Goal: Find specific page/section: Find specific page/section

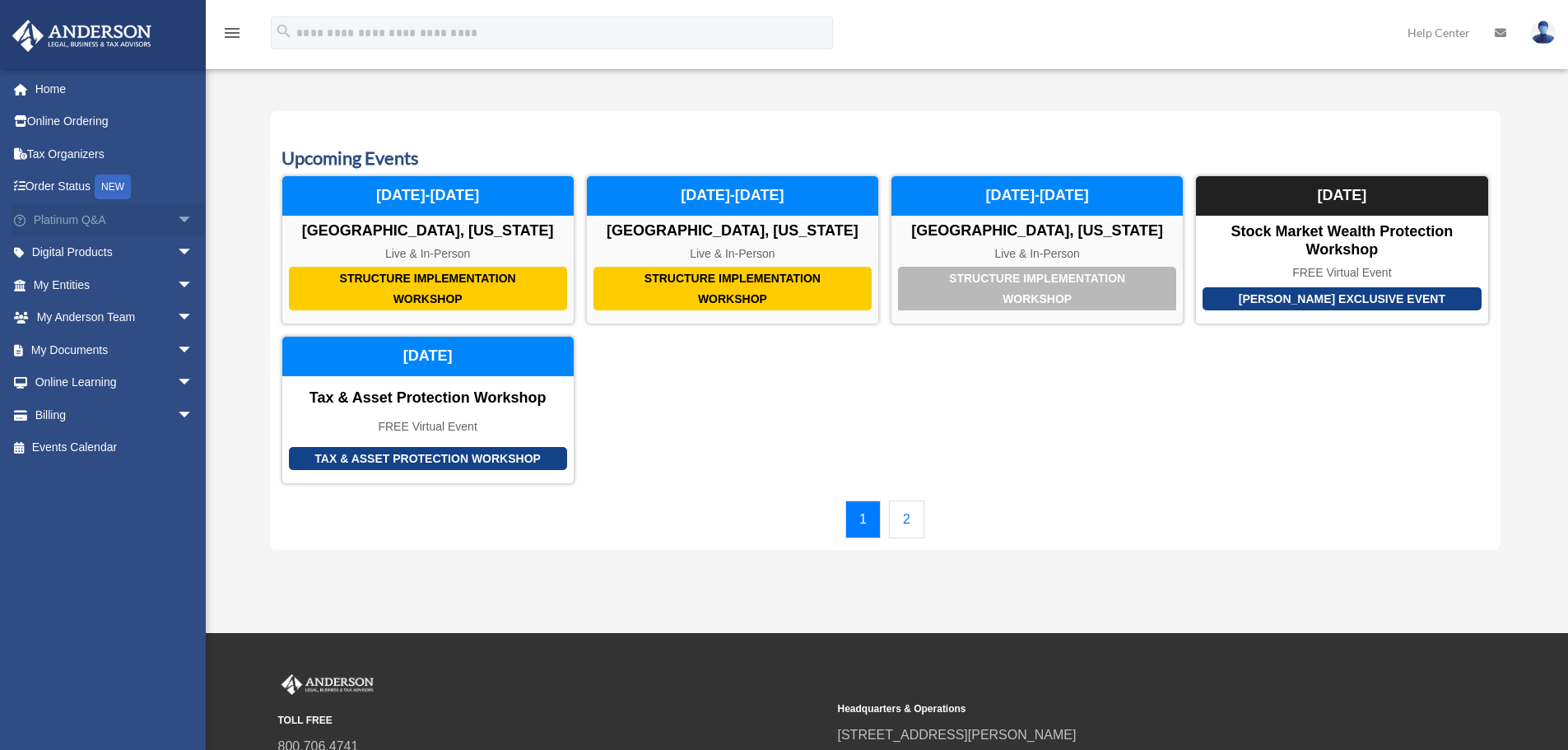
click at [177, 222] on span "arrow_drop_down" at bounding box center [193, 220] width 33 height 34
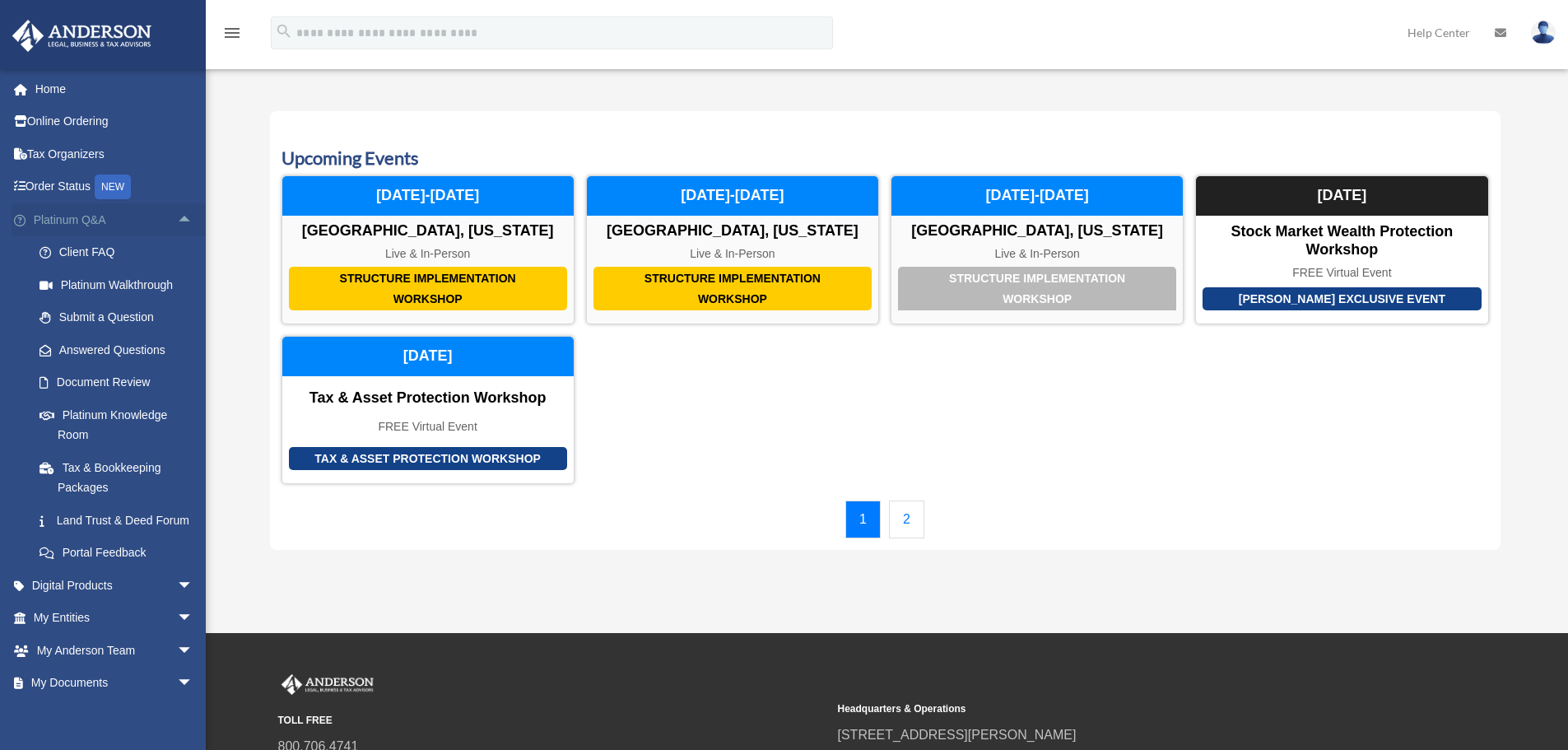
click at [177, 221] on span "arrow_drop_up" at bounding box center [193, 220] width 33 height 34
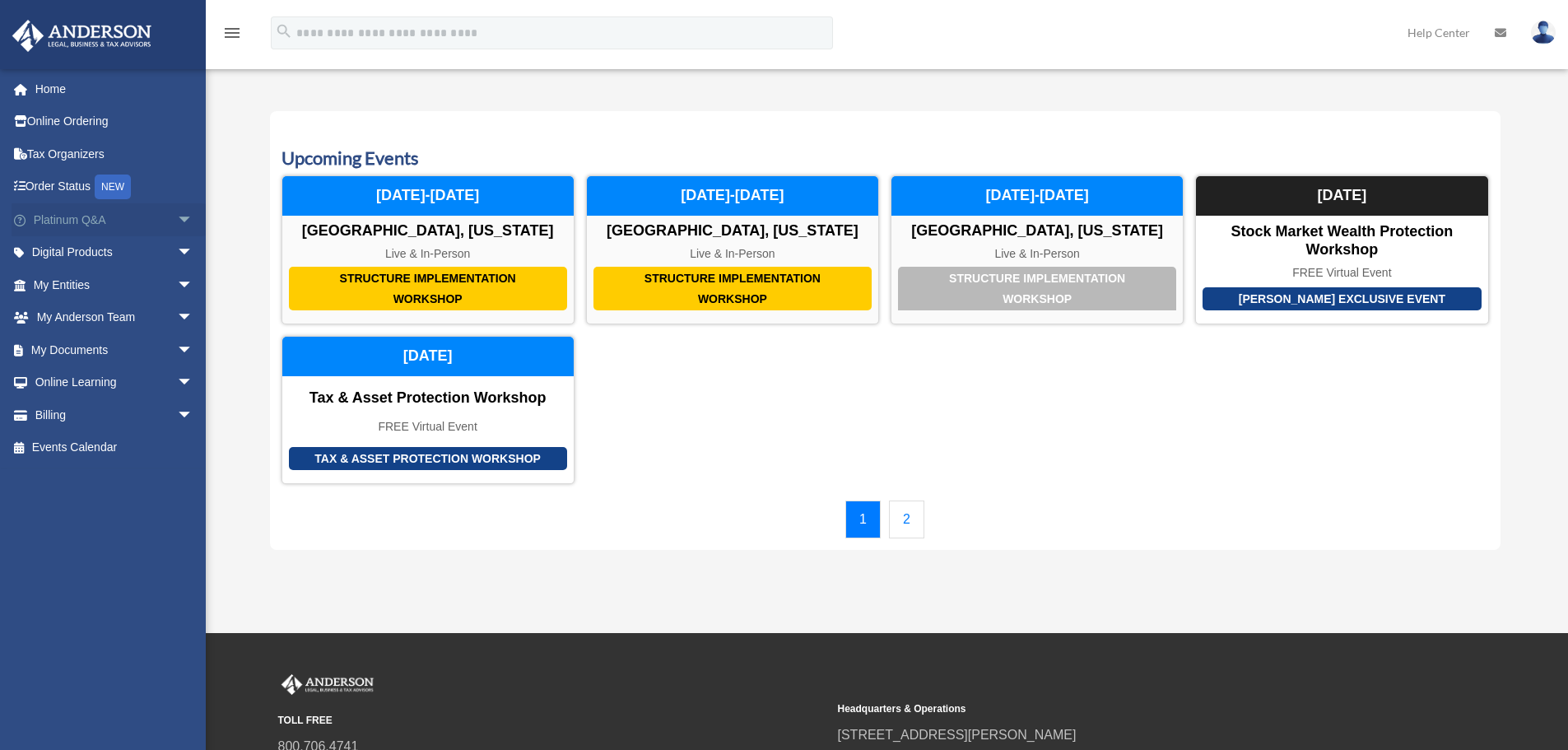
click at [177, 221] on span "arrow_drop_down" at bounding box center [193, 220] width 33 height 34
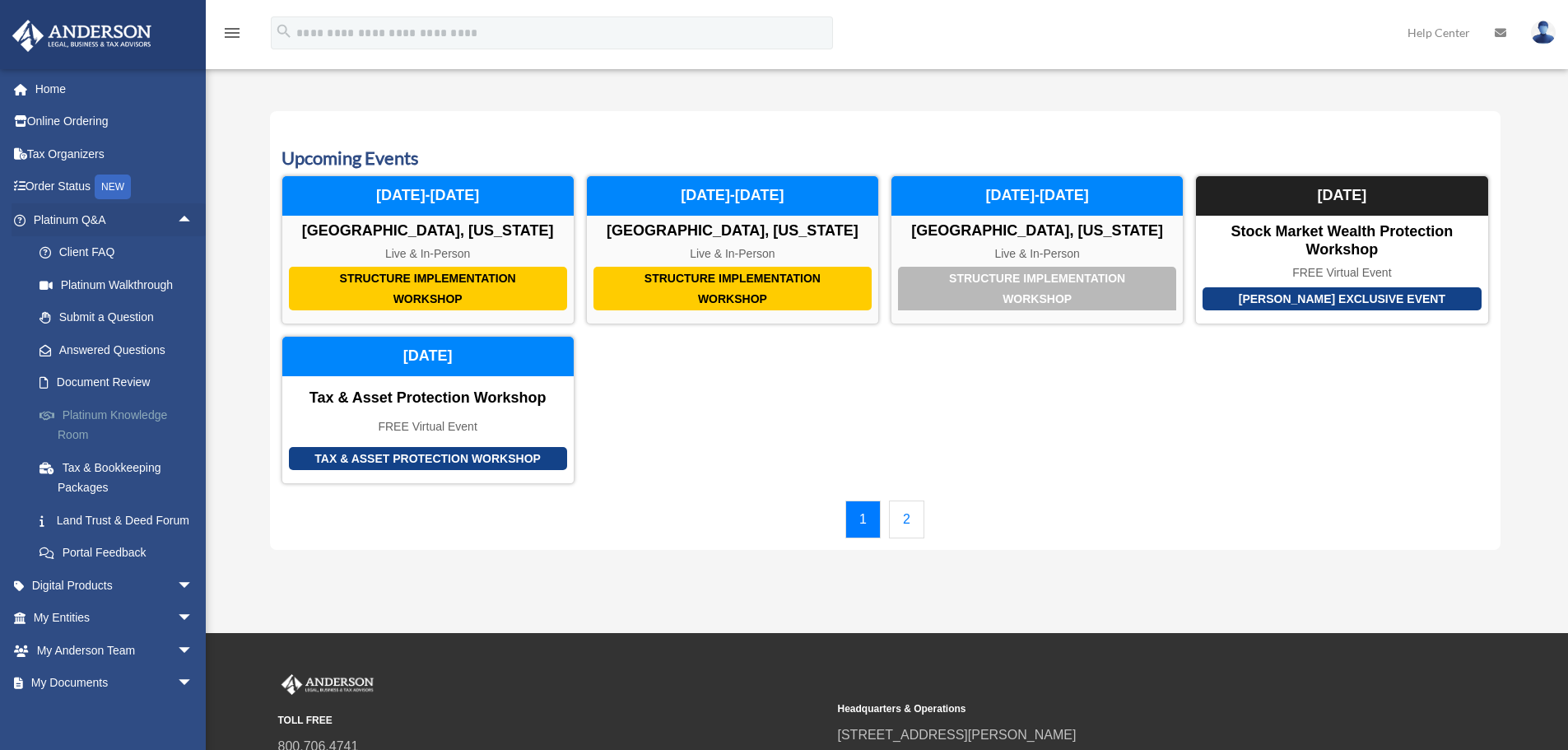
click at [159, 408] on link "Platinum Knowledge Room" at bounding box center [121, 425] width 195 height 53
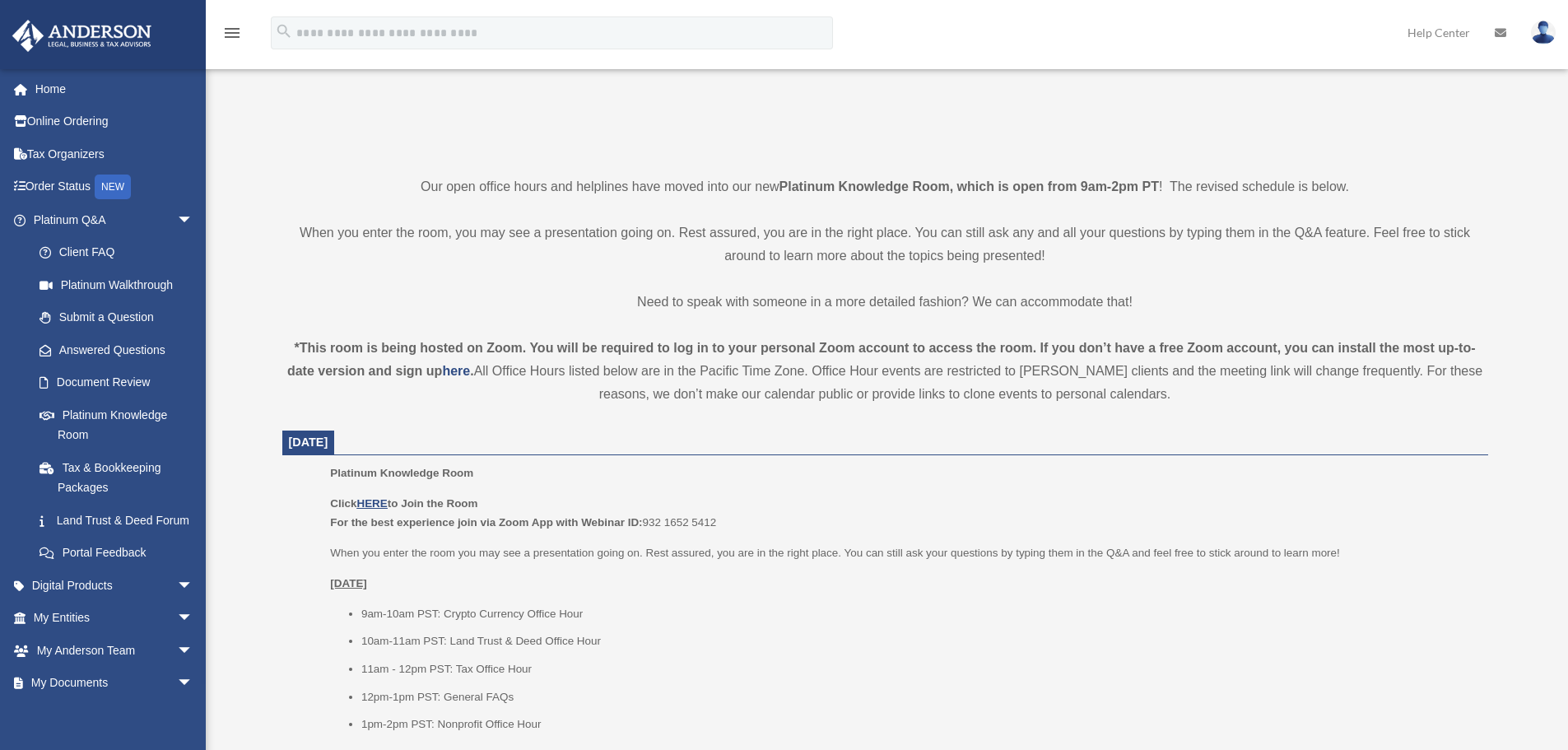
scroll to position [329, 0]
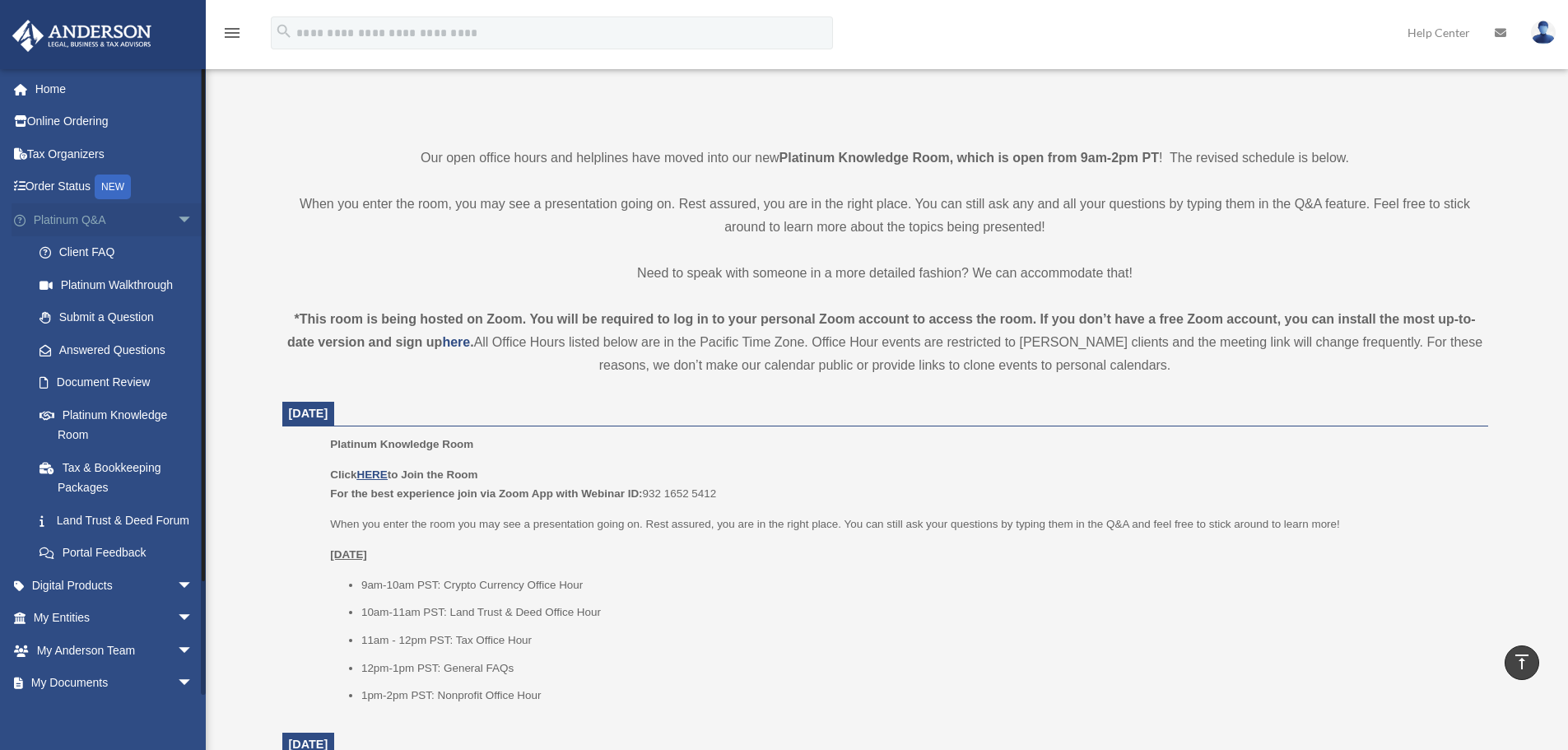
click at [177, 223] on span "arrow_drop_down" at bounding box center [193, 220] width 33 height 34
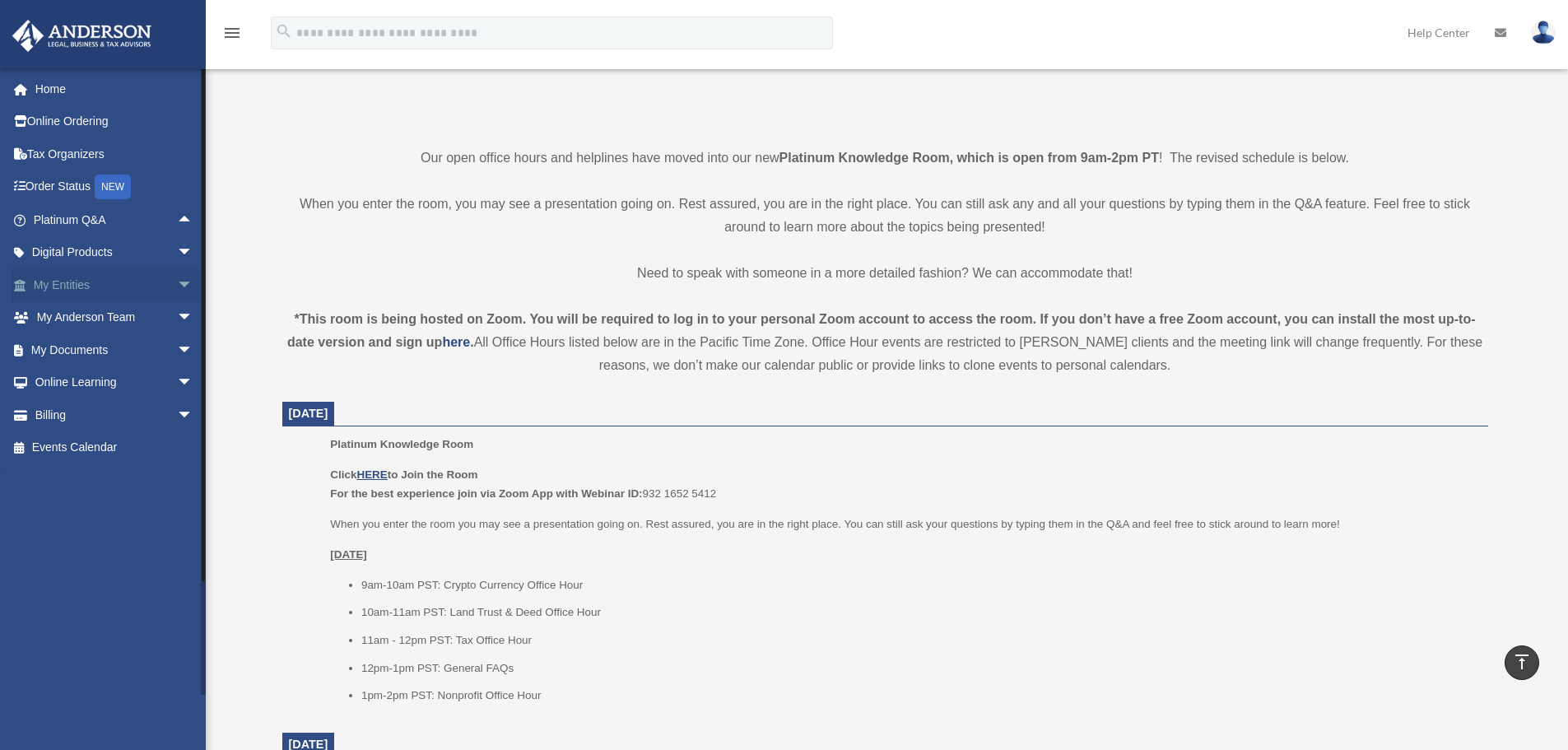
click at [177, 281] on span "arrow_drop_down" at bounding box center [193, 285] width 33 height 34
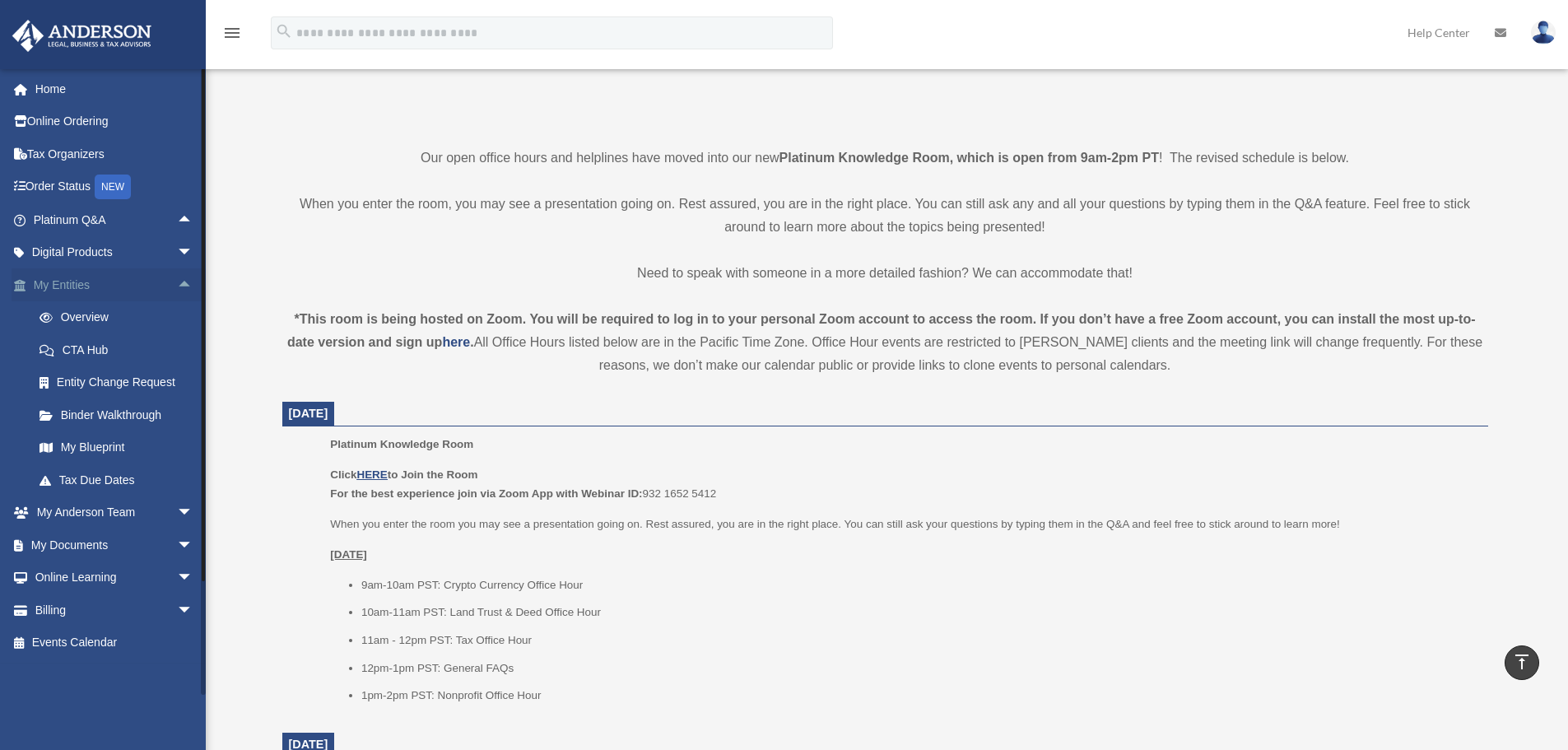
click at [182, 284] on span "arrow_drop_up" at bounding box center [193, 285] width 33 height 34
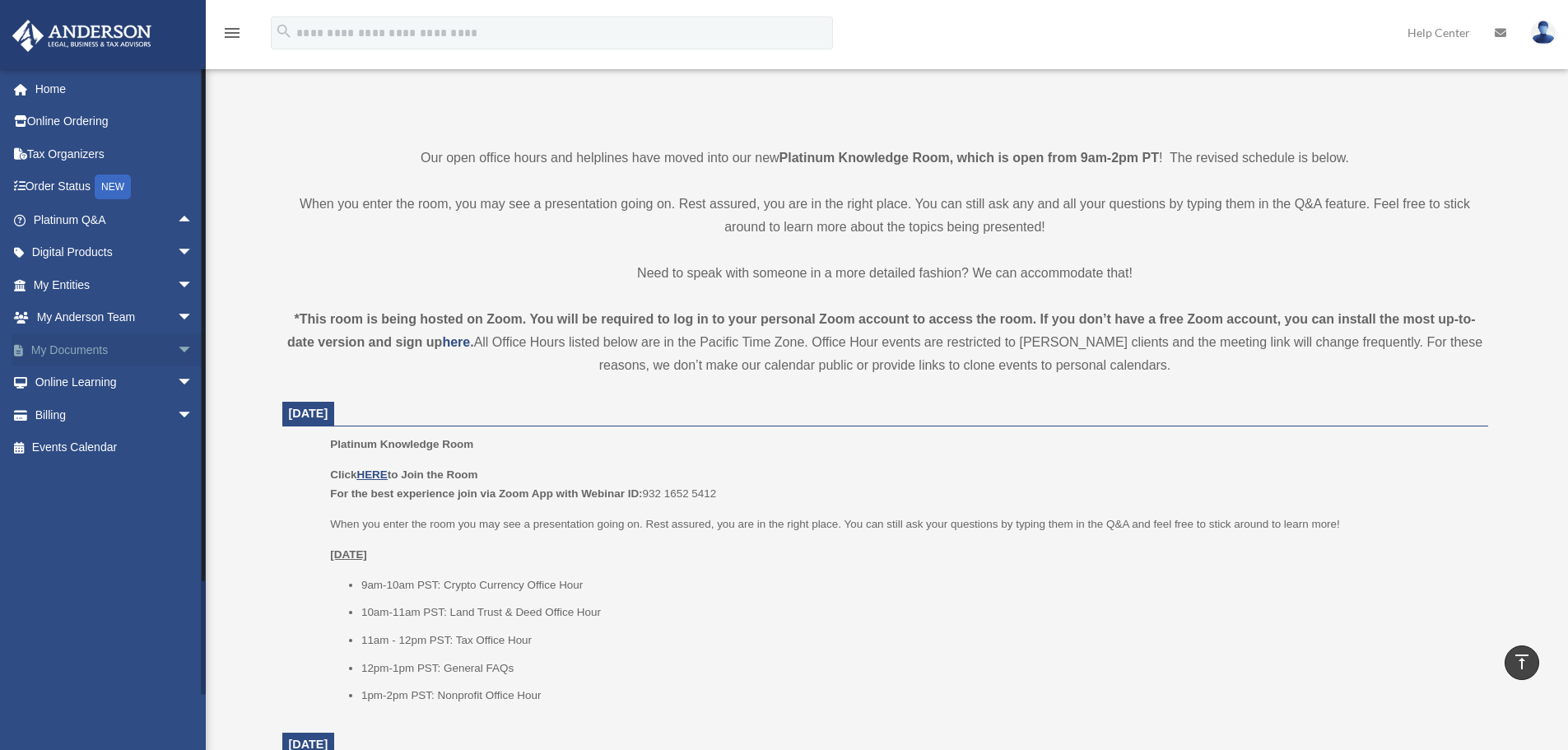
click at [177, 349] on span "arrow_drop_down" at bounding box center [193, 350] width 33 height 34
click at [117, 404] on link "Meeting Minutes" at bounding box center [121, 415] width 195 height 33
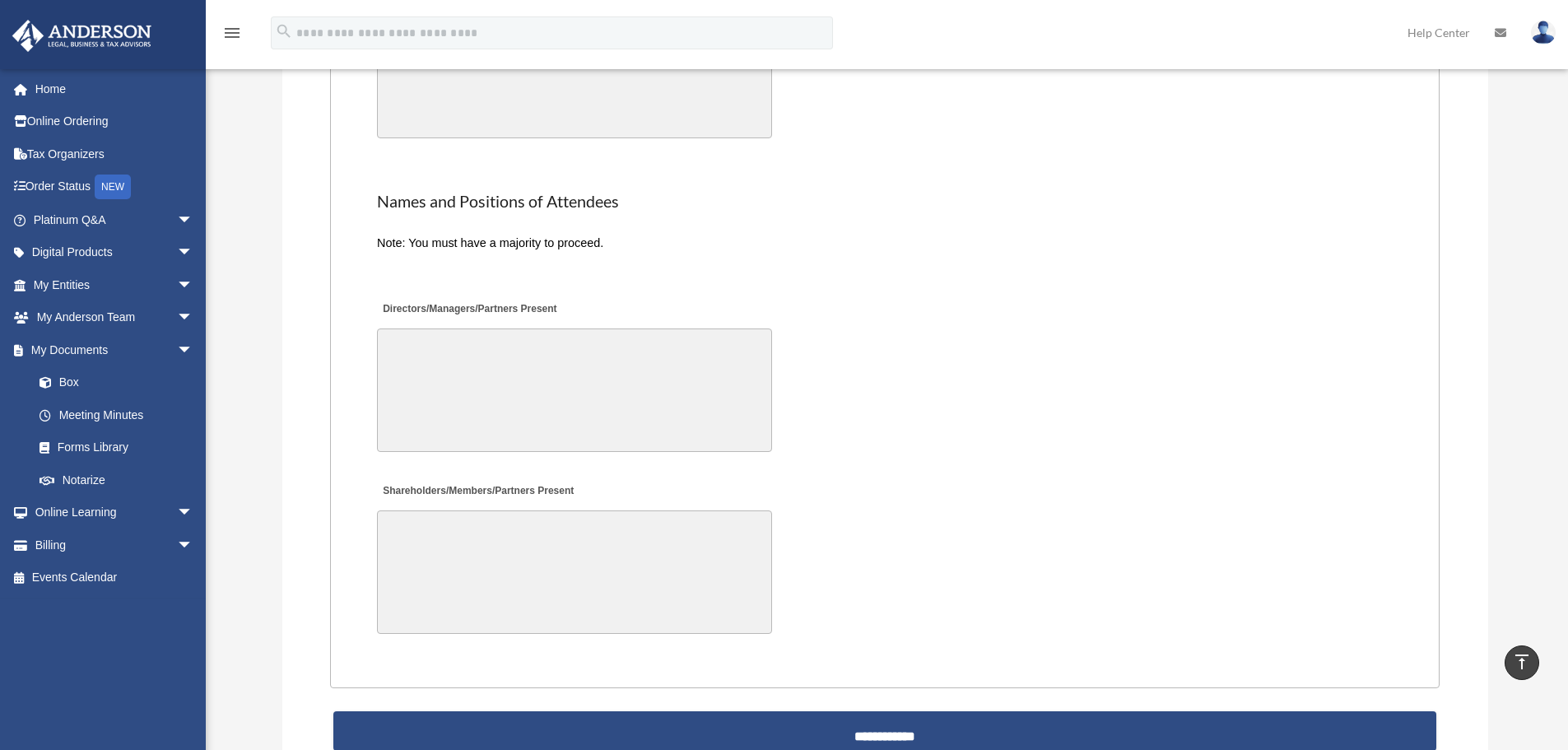
scroll to position [3539, 0]
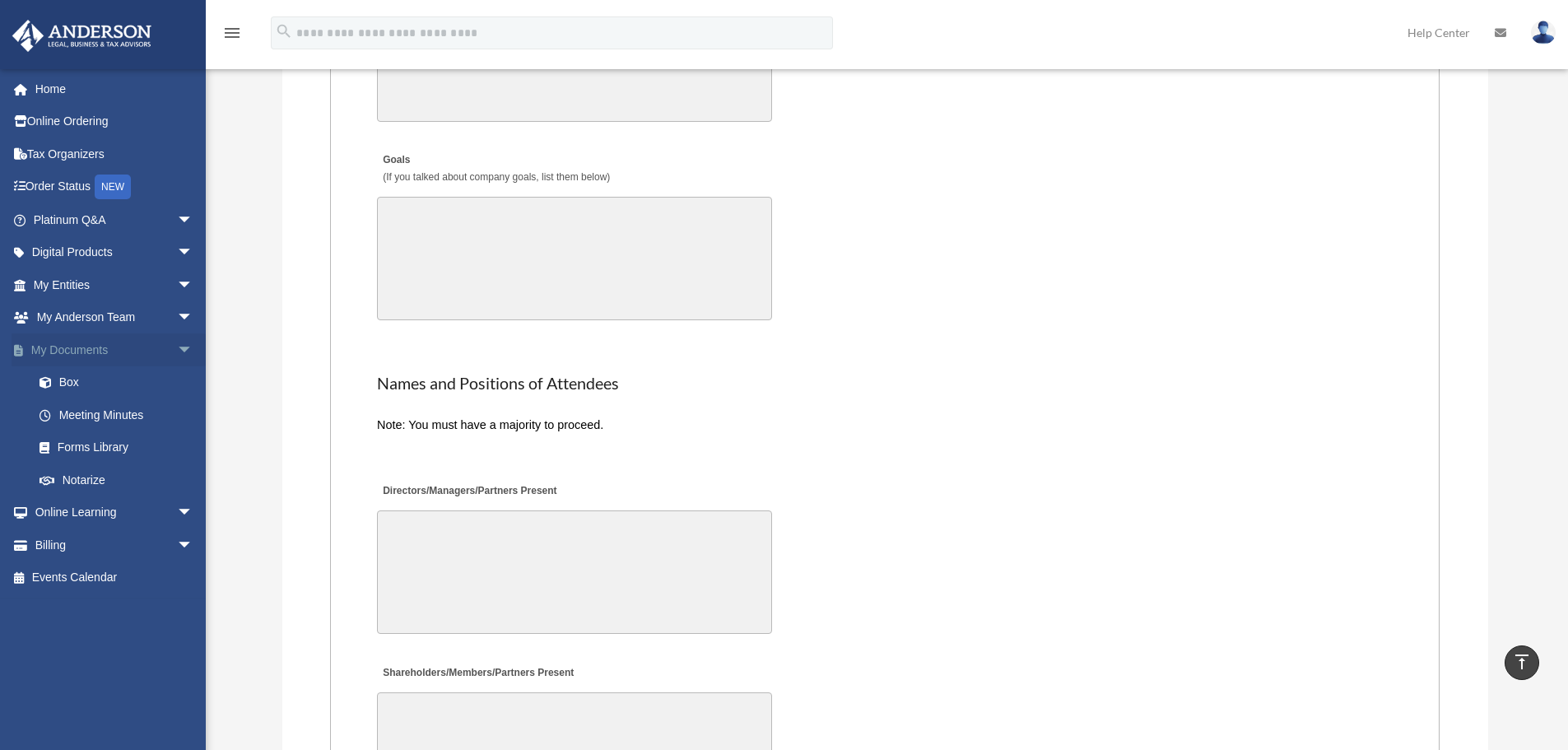
click at [177, 356] on span "arrow_drop_down" at bounding box center [193, 350] width 33 height 34
click at [177, 215] on span "arrow_drop_down" at bounding box center [193, 220] width 33 height 34
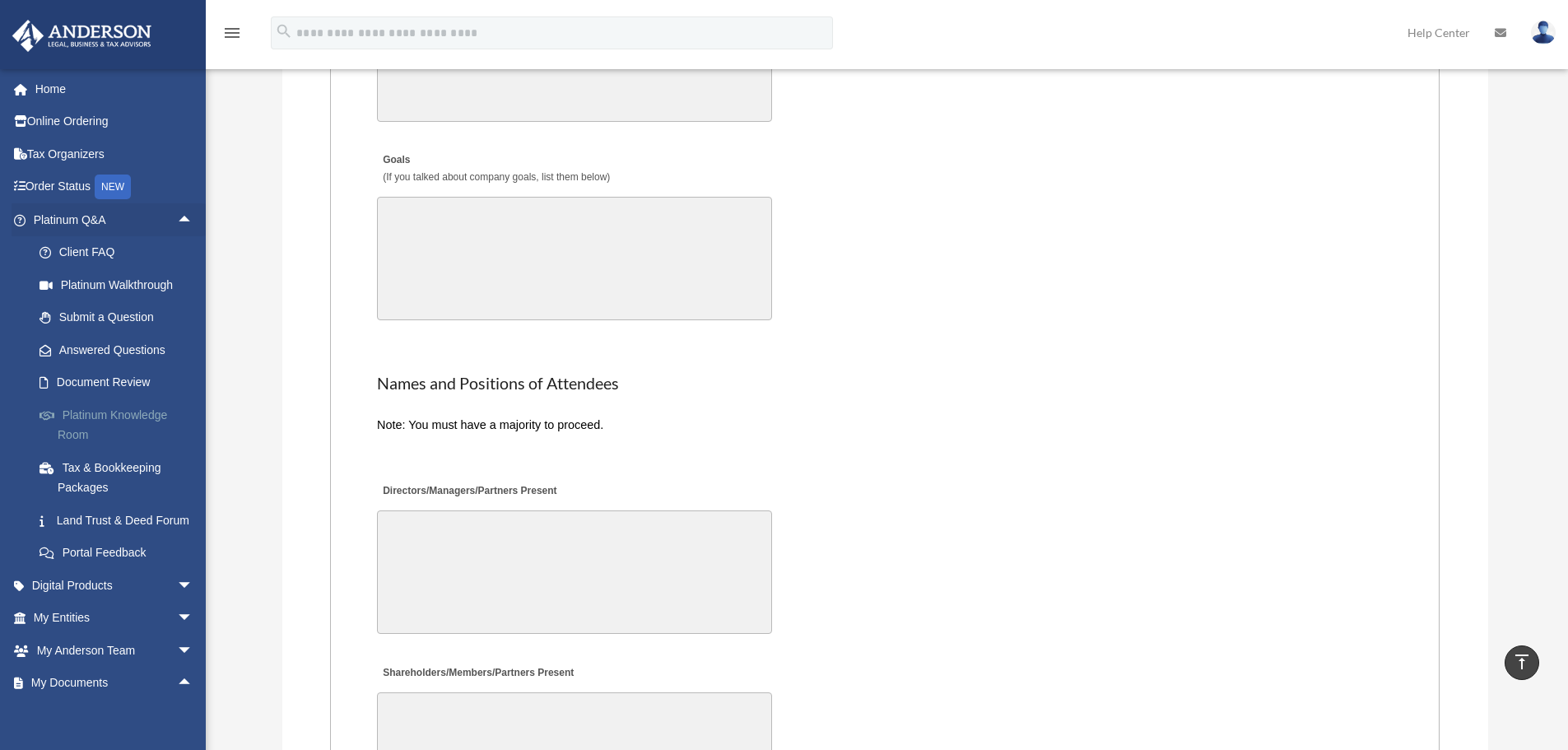
click at [141, 414] on link "Platinum Knowledge Room" at bounding box center [121, 425] width 195 height 53
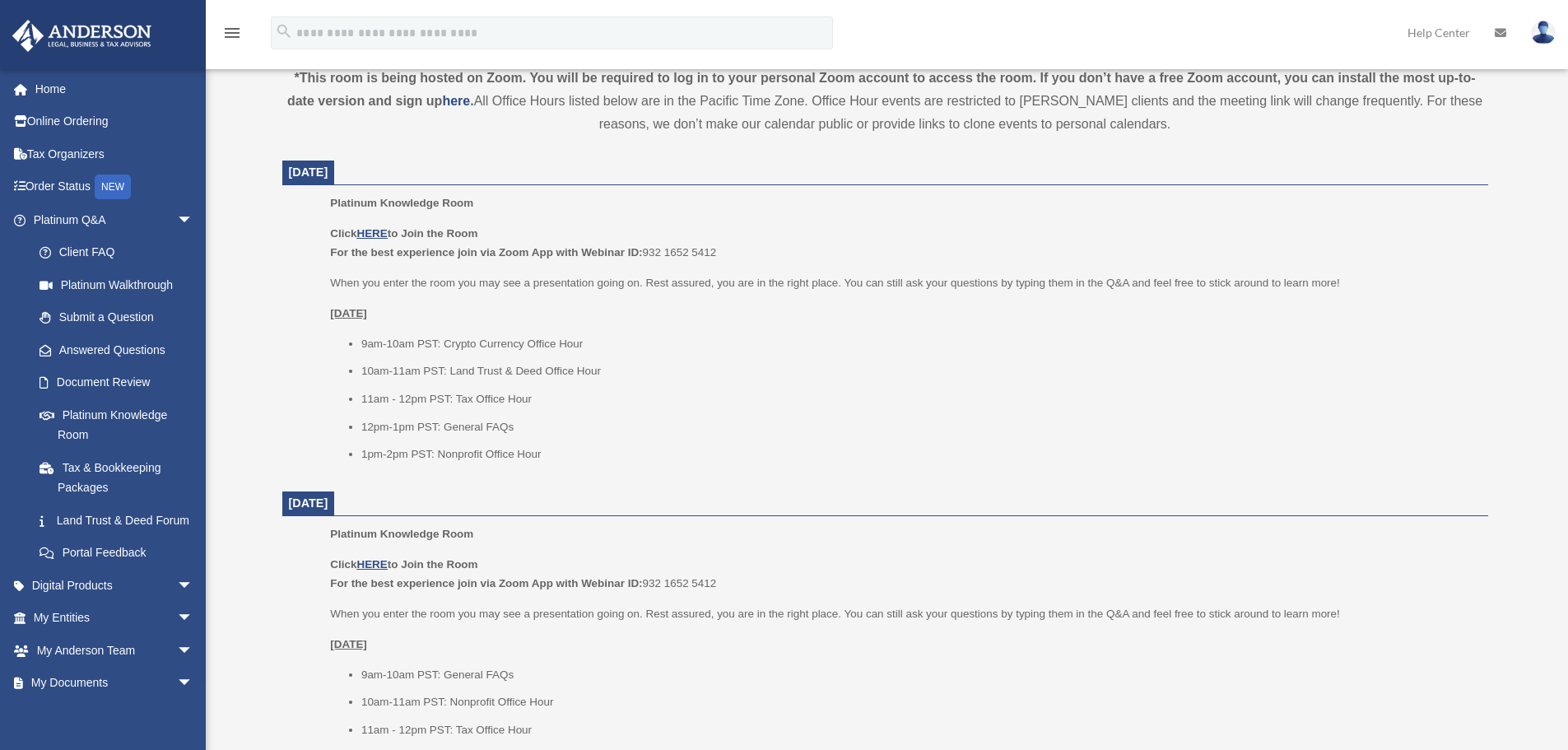
scroll to position [576, 0]
